Goal: Transaction & Acquisition: Purchase product/service

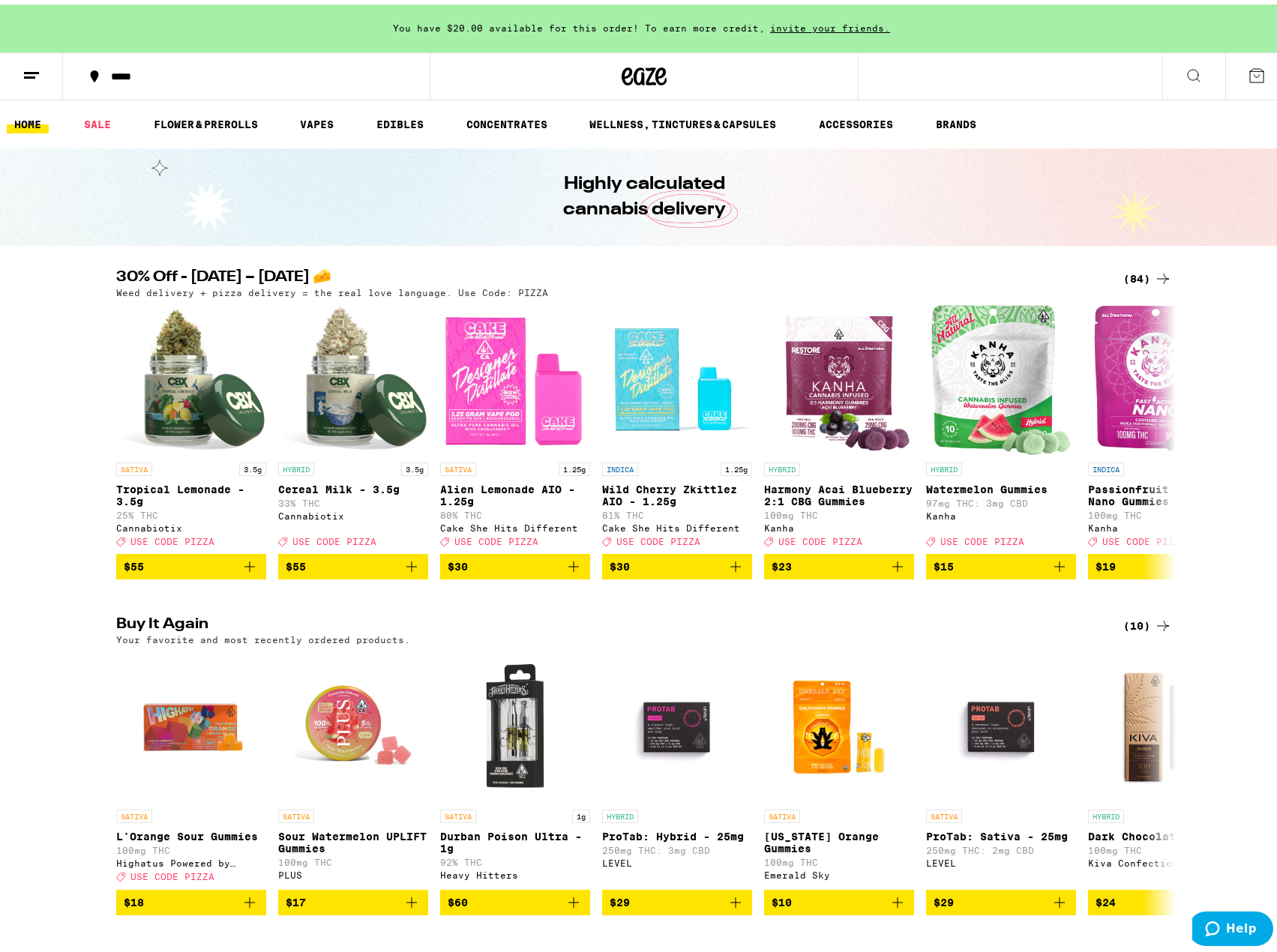
click at [1128, 270] on div "(84)" at bounding box center [1148, 274] width 49 height 18
